Goal: Browse casually

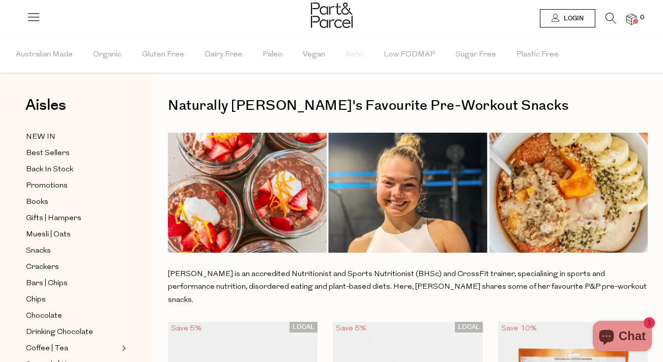
click at [33, 20] on icon at bounding box center [33, 17] width 14 height 14
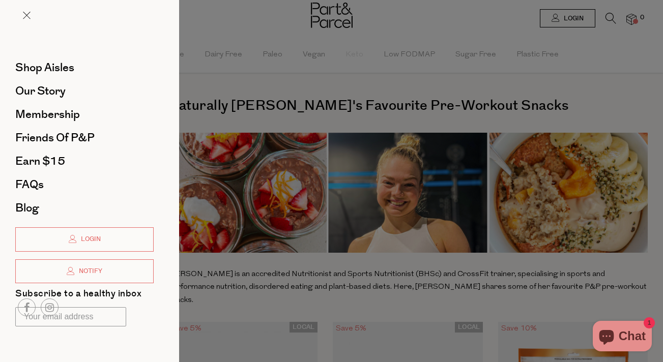
click at [299, 61] on div at bounding box center [331, 181] width 663 height 362
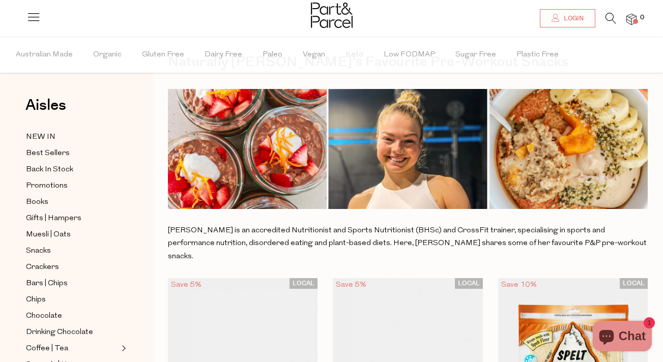
scroll to position [49, 0]
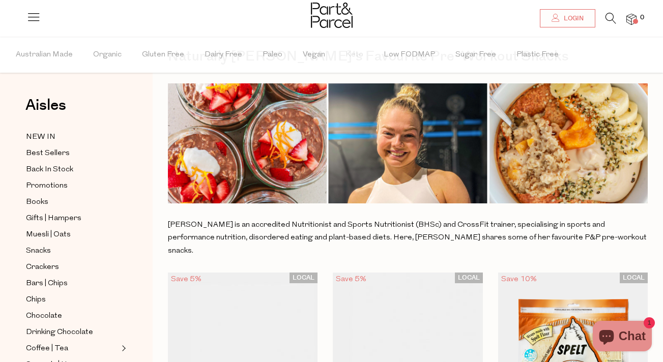
click at [260, 161] on img at bounding box center [408, 143] width 480 height 120
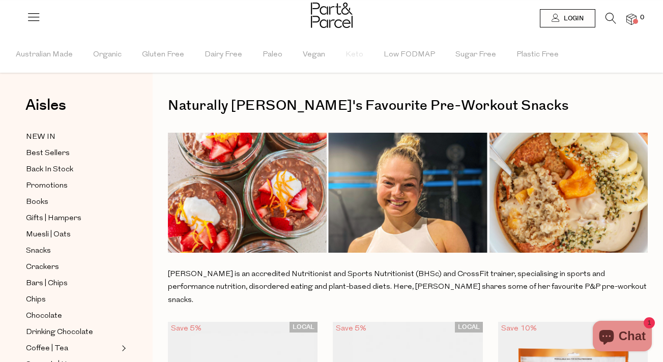
click at [335, 26] on img at bounding box center [332, 15] width 42 height 25
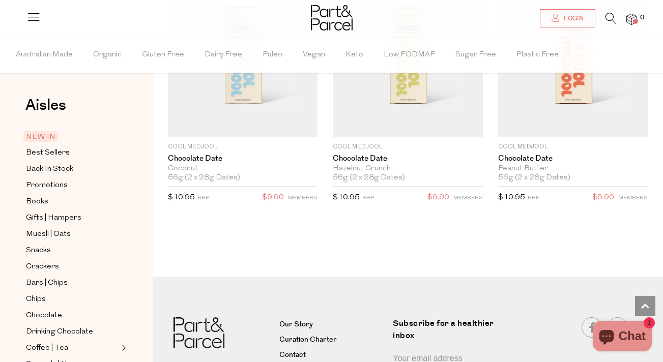
scroll to position [1809, 0]
